Goal: Book appointment/travel/reservation

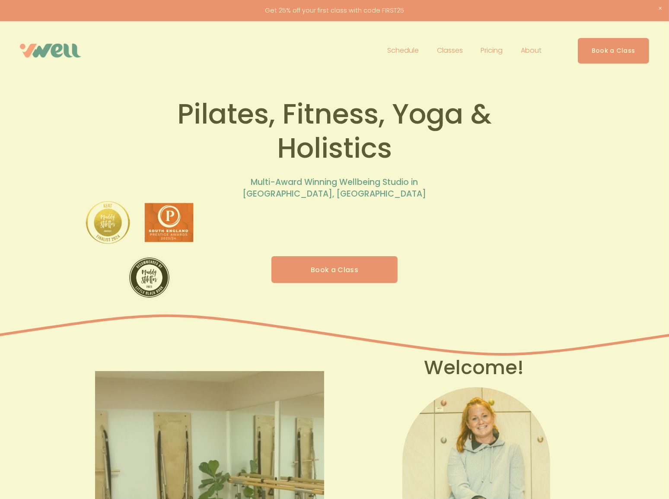
click at [325, 277] on p "💰 £10 / 0.75 credits / Free for members" at bounding box center [335, 283] width 208 height 12
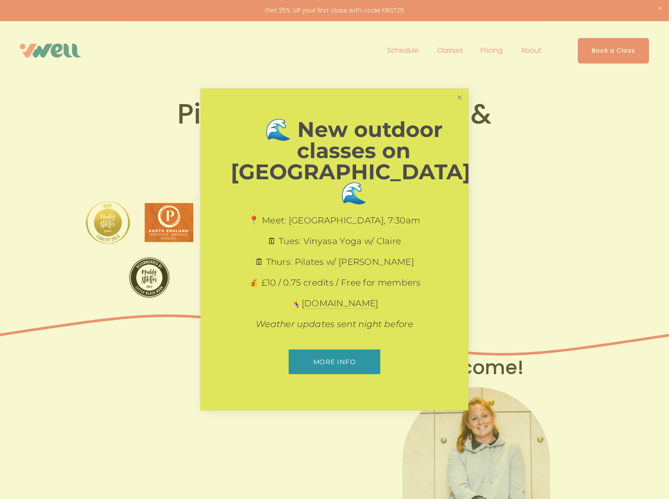
click at [459, 105] on link "Close" at bounding box center [459, 97] width 15 height 15
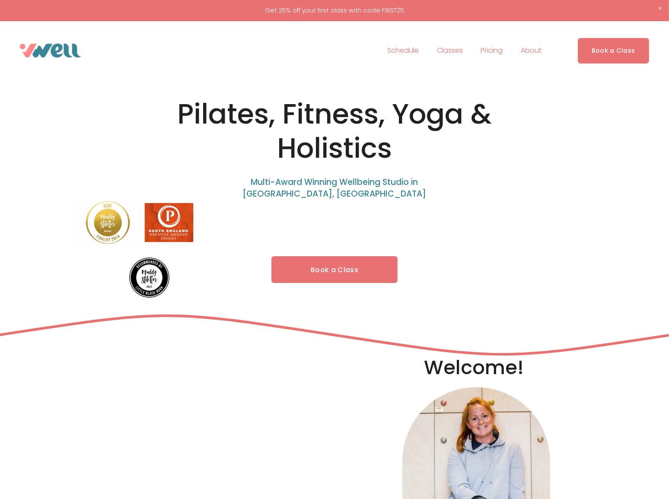
click at [336, 262] on link "Book a Class" at bounding box center [335, 269] width 126 height 27
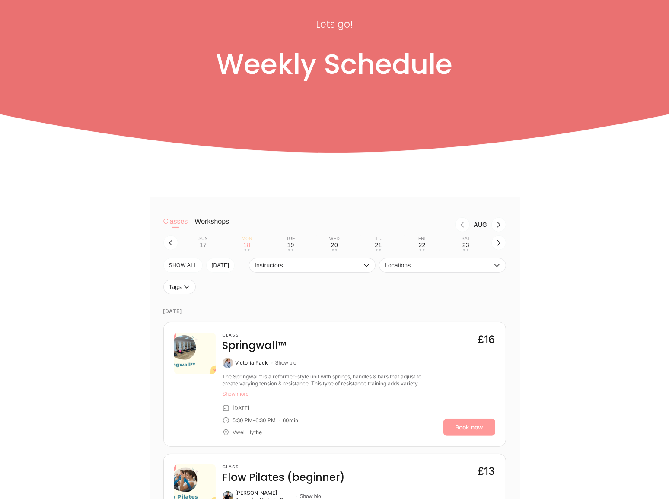
scroll to position [157, 0]
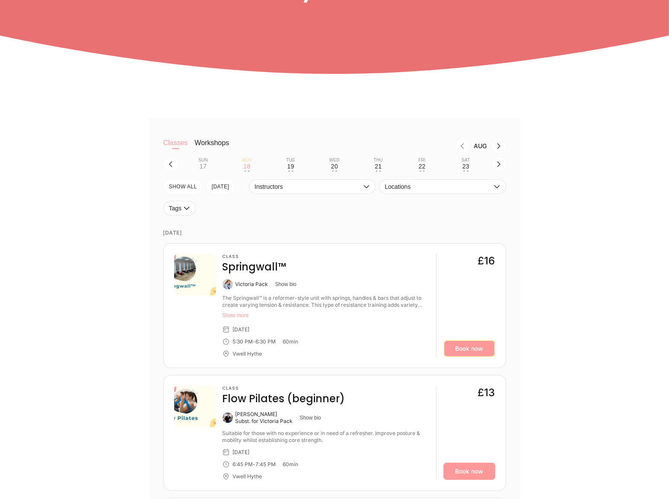
click at [475, 349] on link "Book now" at bounding box center [470, 348] width 52 height 17
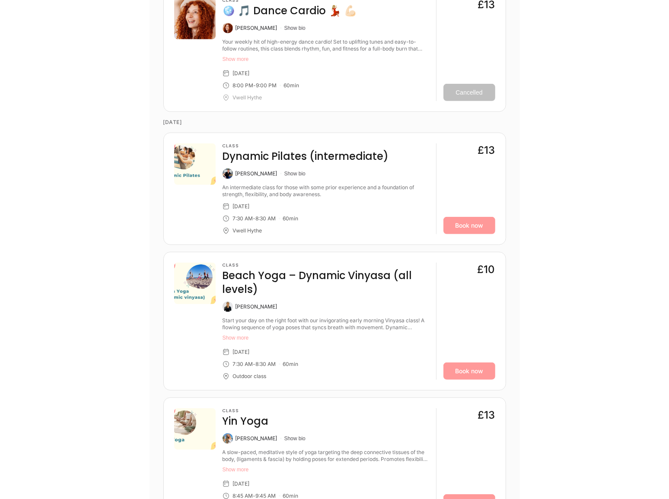
scroll to position [589, 0]
